Goal: Task Accomplishment & Management: Manage account settings

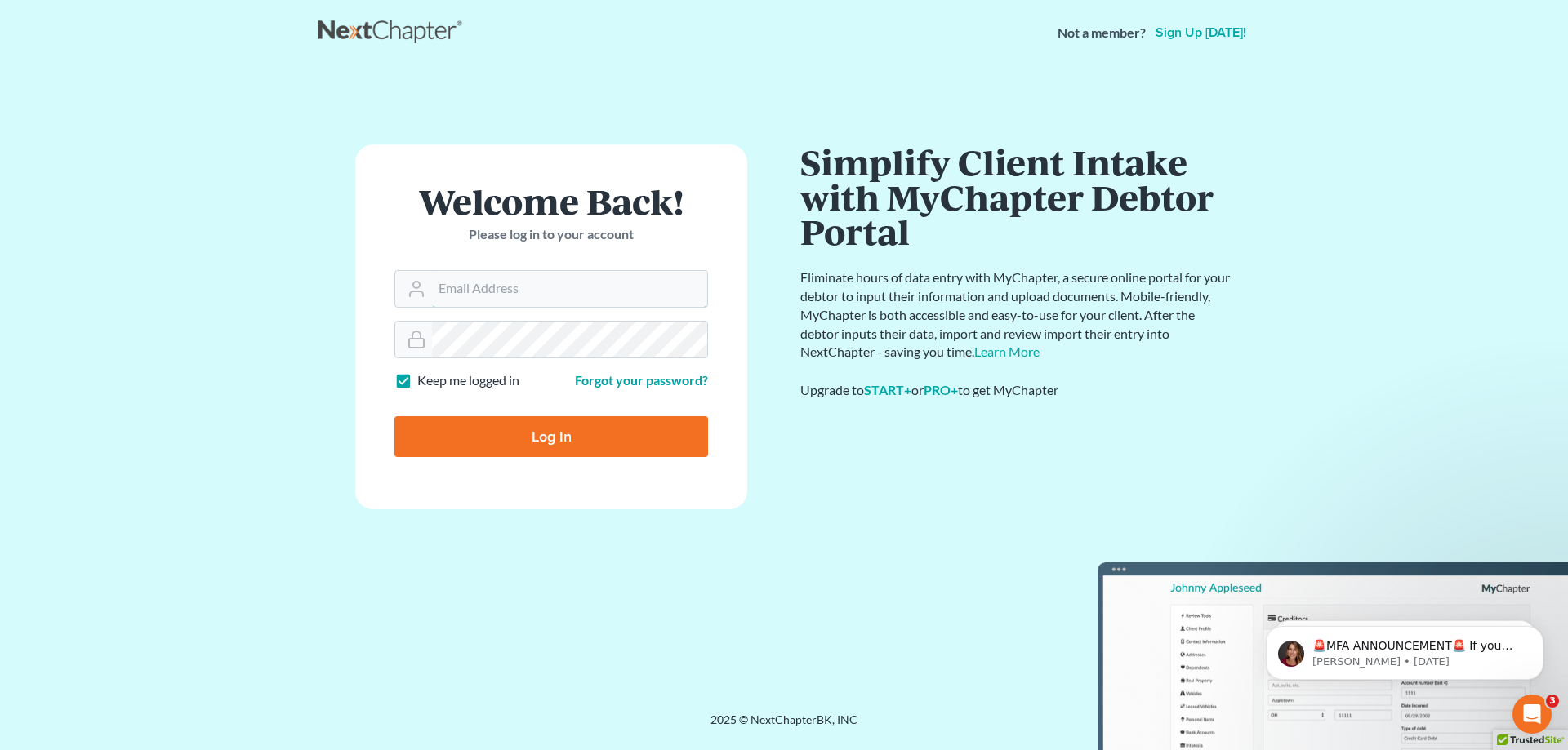
type input "[PERSON_NAME][EMAIL_ADDRESS][DOMAIN_NAME]"
click at [549, 431] on input "Log In" at bounding box center [551, 436] width 314 height 41
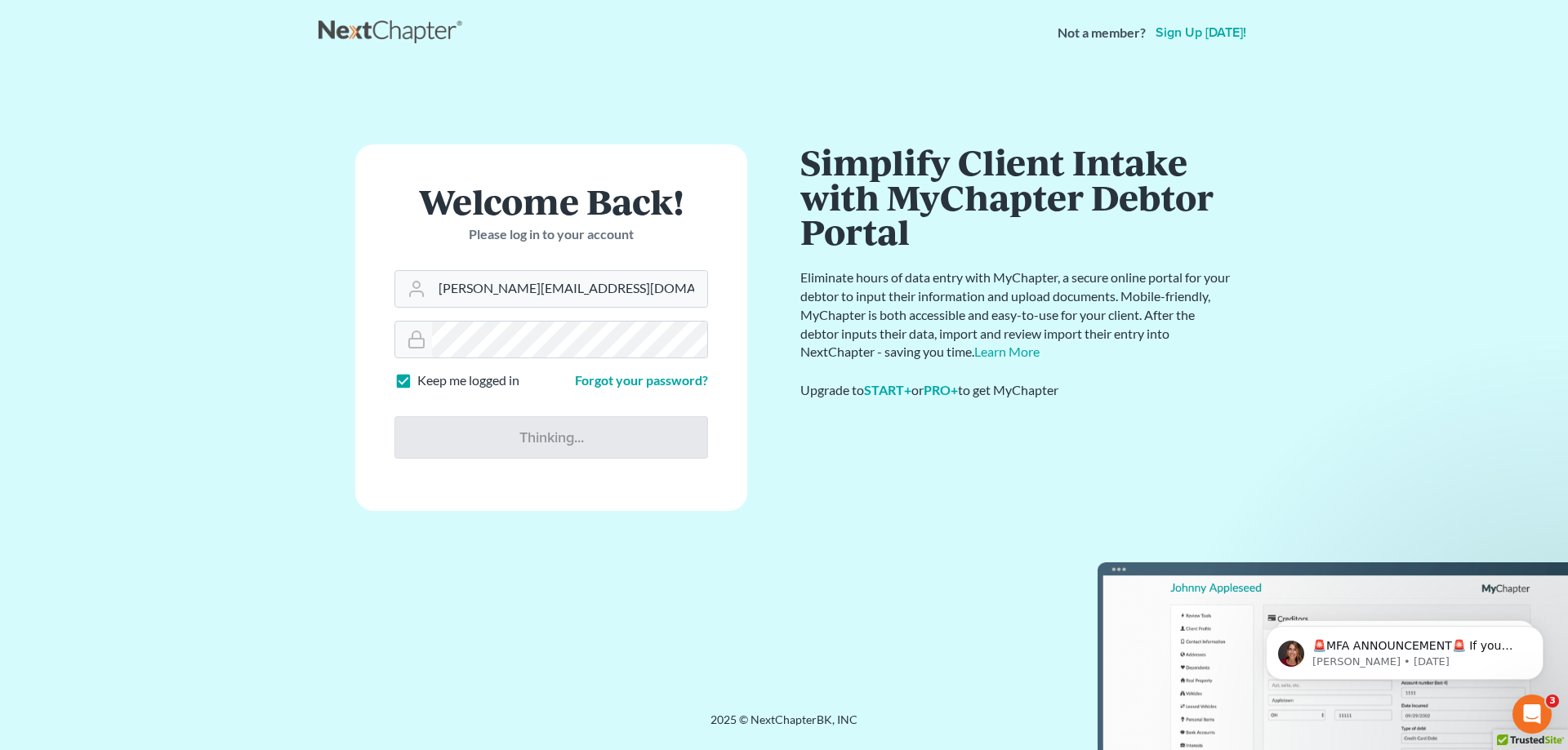
type input "Thinking..."
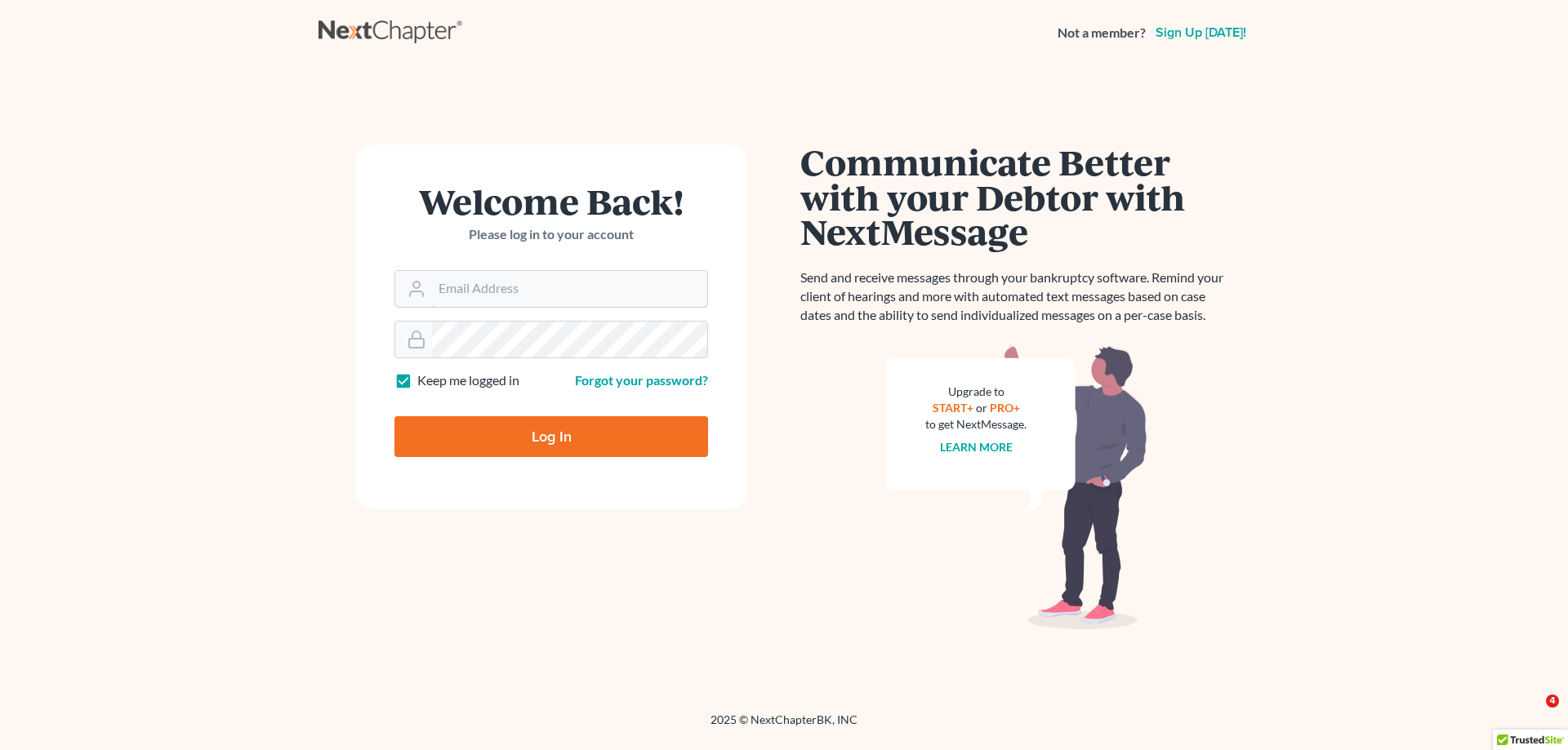
type input "[PERSON_NAME][EMAIL_ADDRESS][DOMAIN_NAME]"
